Goal: Task Accomplishment & Management: Use online tool/utility

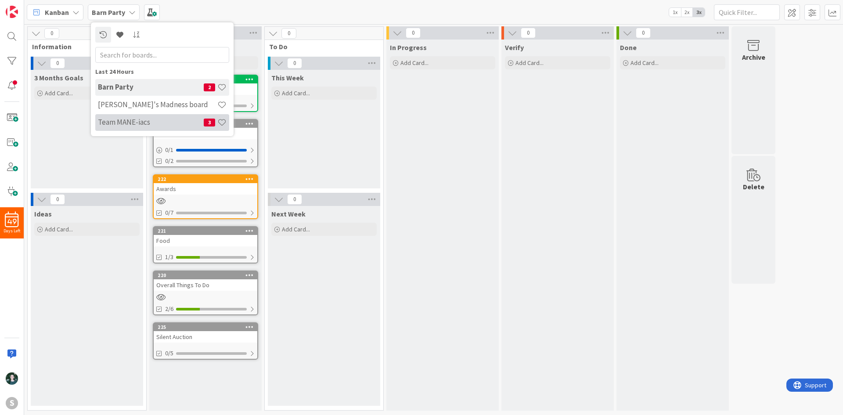
click at [161, 116] on div "Team MANE-iacs 3" at bounding box center [162, 122] width 134 height 17
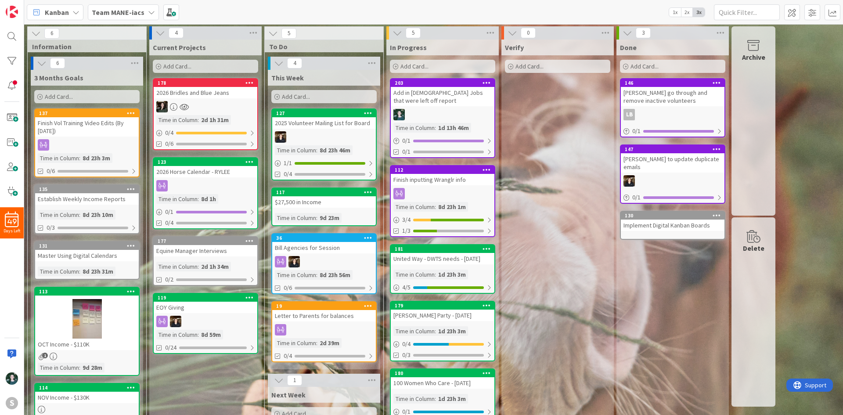
click at [453, 88] on div "Add in [DEMOGRAPHIC_DATA] Jobs that were left off report" at bounding box center [443, 96] width 104 height 19
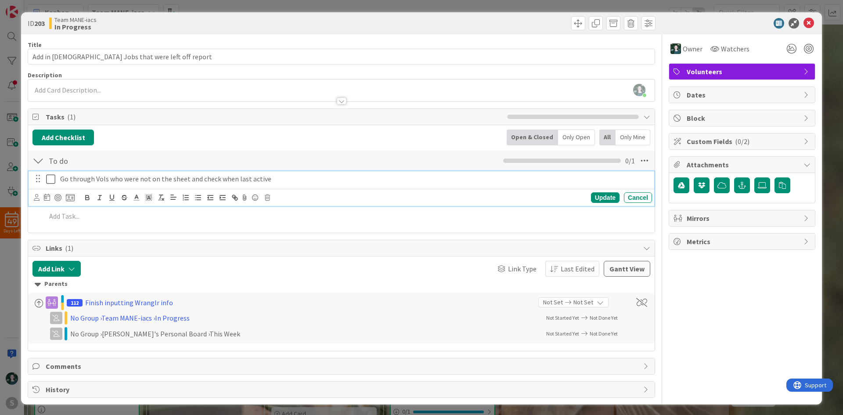
click at [51, 180] on icon at bounding box center [50, 179] width 9 height 11
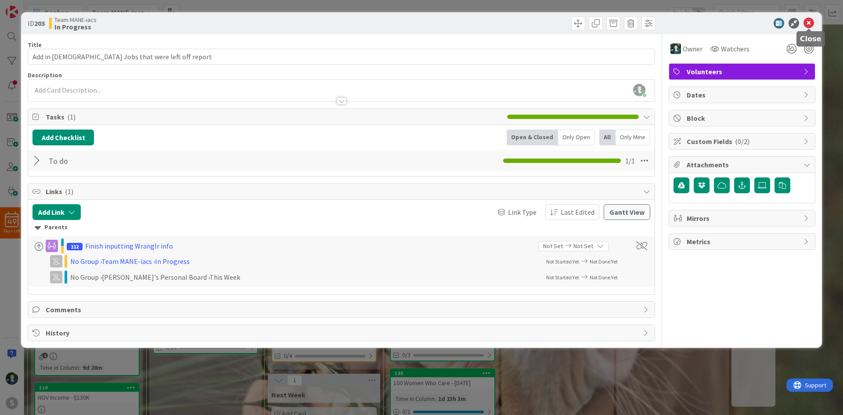
click at [808, 20] on icon at bounding box center [809, 23] width 11 height 11
